Goal: Information Seeking & Learning: Learn about a topic

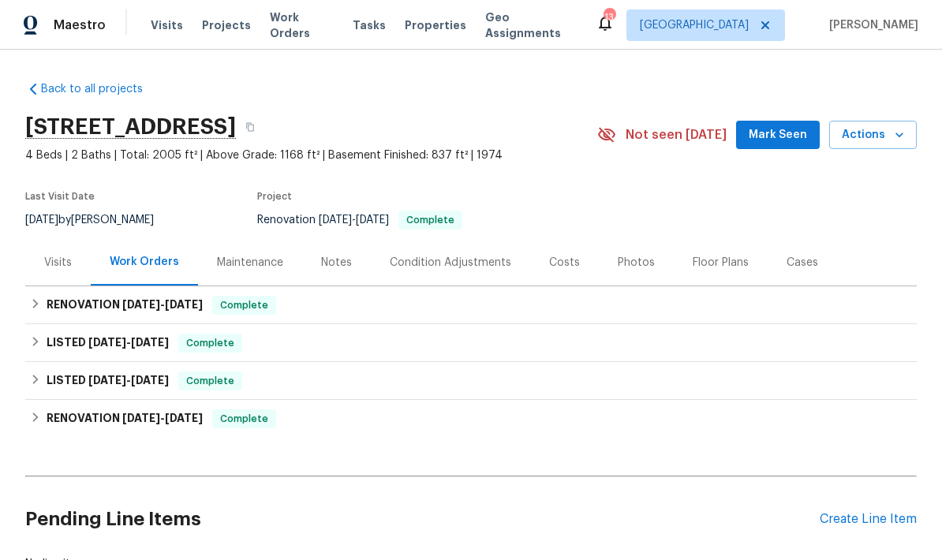
click at [622, 266] on div "Photos" at bounding box center [636, 263] width 37 height 16
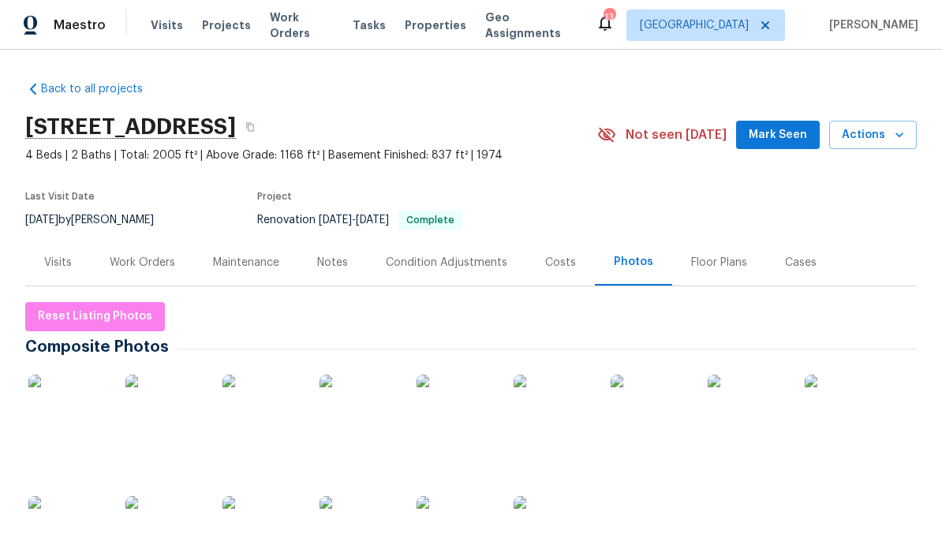
click at [54, 405] on img at bounding box center [67, 414] width 79 height 79
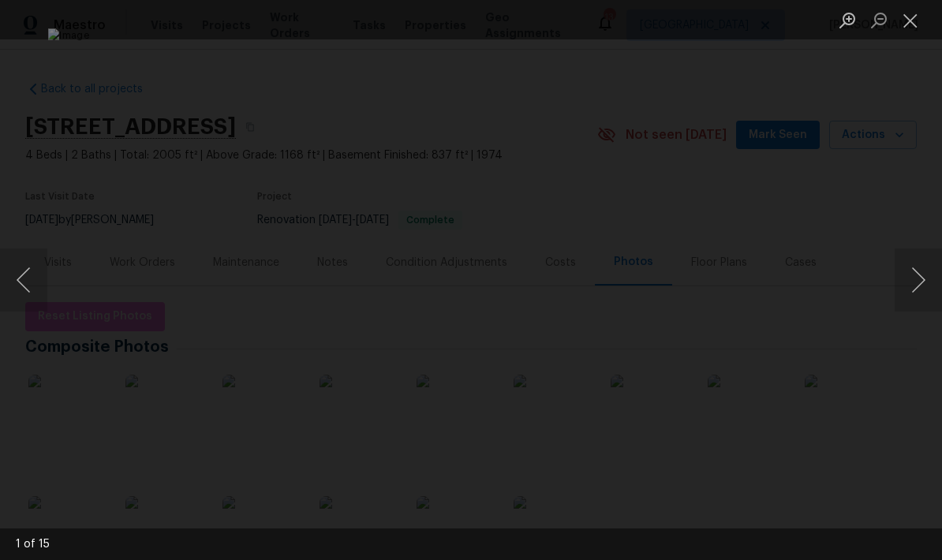
click at [33, 284] on button "Previous image" at bounding box center [23, 279] width 47 height 63
click at [917, 275] on button "Next image" at bounding box center [918, 279] width 47 height 63
click at [910, 282] on button "Next image" at bounding box center [918, 279] width 47 height 63
click at [912, 286] on button "Next image" at bounding box center [918, 279] width 47 height 63
click at [917, 279] on button "Next image" at bounding box center [918, 279] width 47 height 63
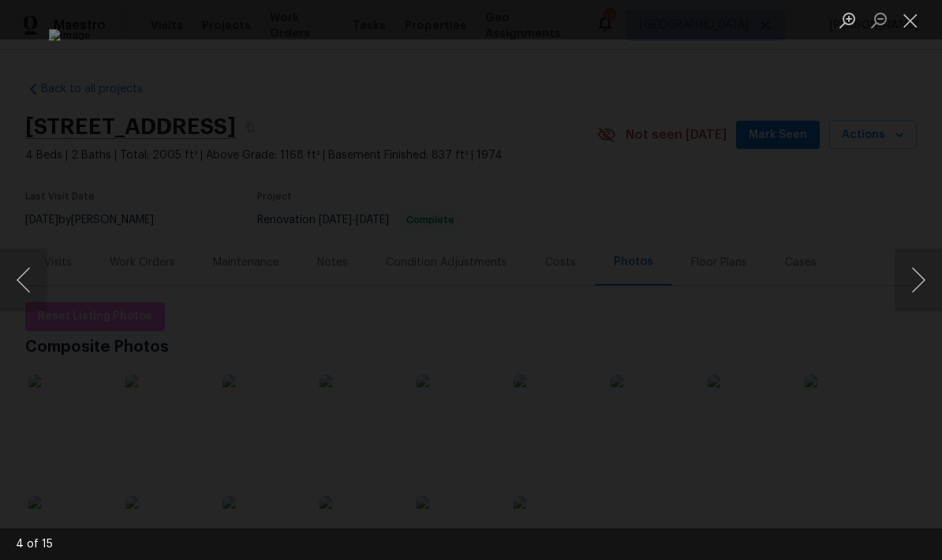
click at [917, 287] on button "Next image" at bounding box center [918, 279] width 47 height 63
click at [917, 296] on button "Next image" at bounding box center [918, 279] width 47 height 63
click at [918, 295] on button "Next image" at bounding box center [918, 279] width 47 height 63
click at [917, 293] on button "Next image" at bounding box center [918, 279] width 47 height 63
click at [916, 295] on button "Next image" at bounding box center [918, 279] width 47 height 63
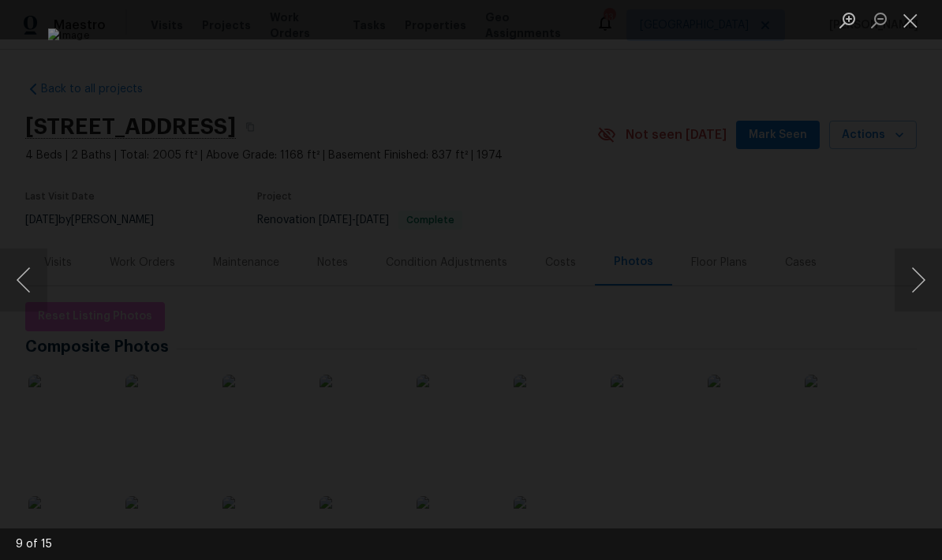
click at [916, 297] on button "Next image" at bounding box center [918, 279] width 47 height 63
click at [916, 301] on button "Next image" at bounding box center [918, 279] width 47 height 63
click at [914, 288] on button "Next image" at bounding box center [918, 279] width 47 height 63
click at [915, 296] on button "Next image" at bounding box center [918, 279] width 47 height 63
click at [912, 303] on button "Next image" at bounding box center [918, 279] width 47 height 63
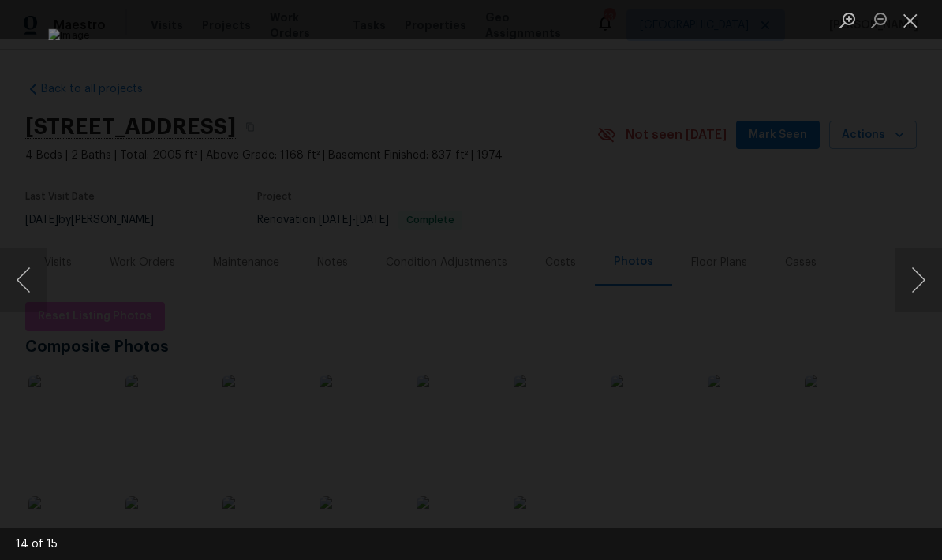
click at [33, 275] on button "Previous image" at bounding box center [23, 279] width 47 height 63
click at [917, 287] on button "Next image" at bounding box center [918, 279] width 47 height 63
click at [916, 289] on button "Next image" at bounding box center [918, 279] width 47 height 63
click at [28, 270] on button "Previous image" at bounding box center [23, 279] width 47 height 63
click at [32, 286] on button "Previous image" at bounding box center [23, 279] width 47 height 63
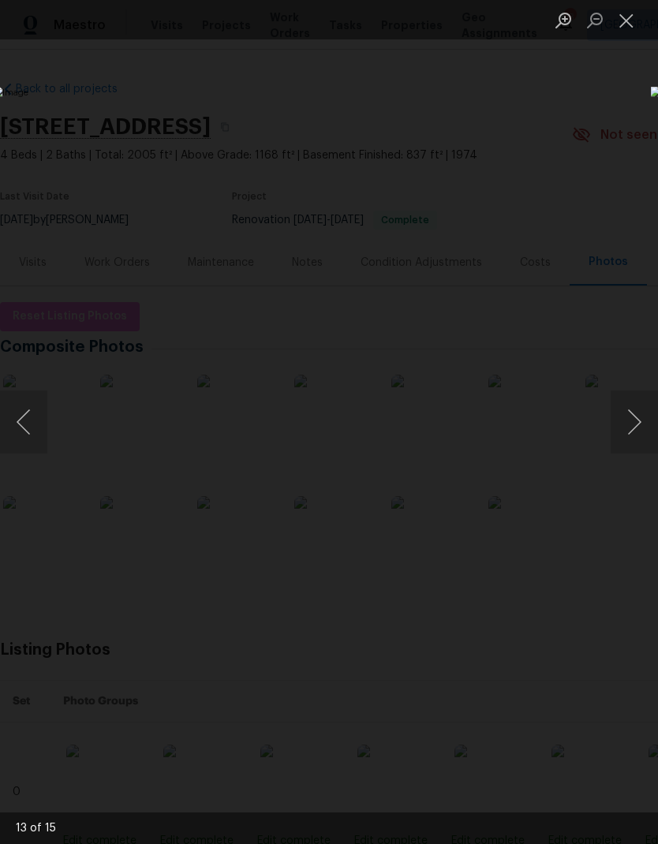
click at [430, 559] on div "Lightbox" at bounding box center [329, 422] width 658 height 844
